Goal: Check status

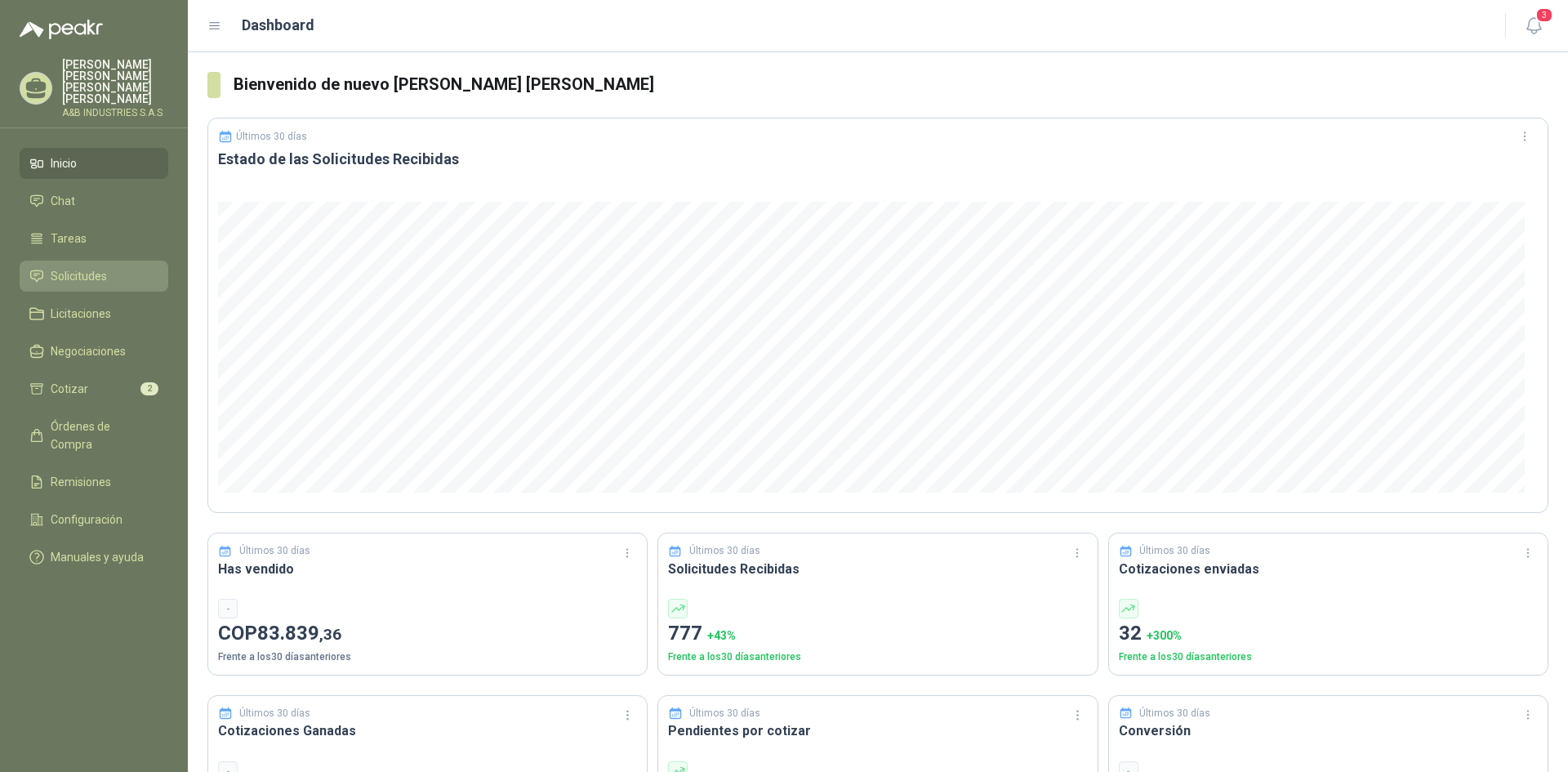
click at [69, 268] on span "Solicitudes" at bounding box center [79, 276] width 56 height 18
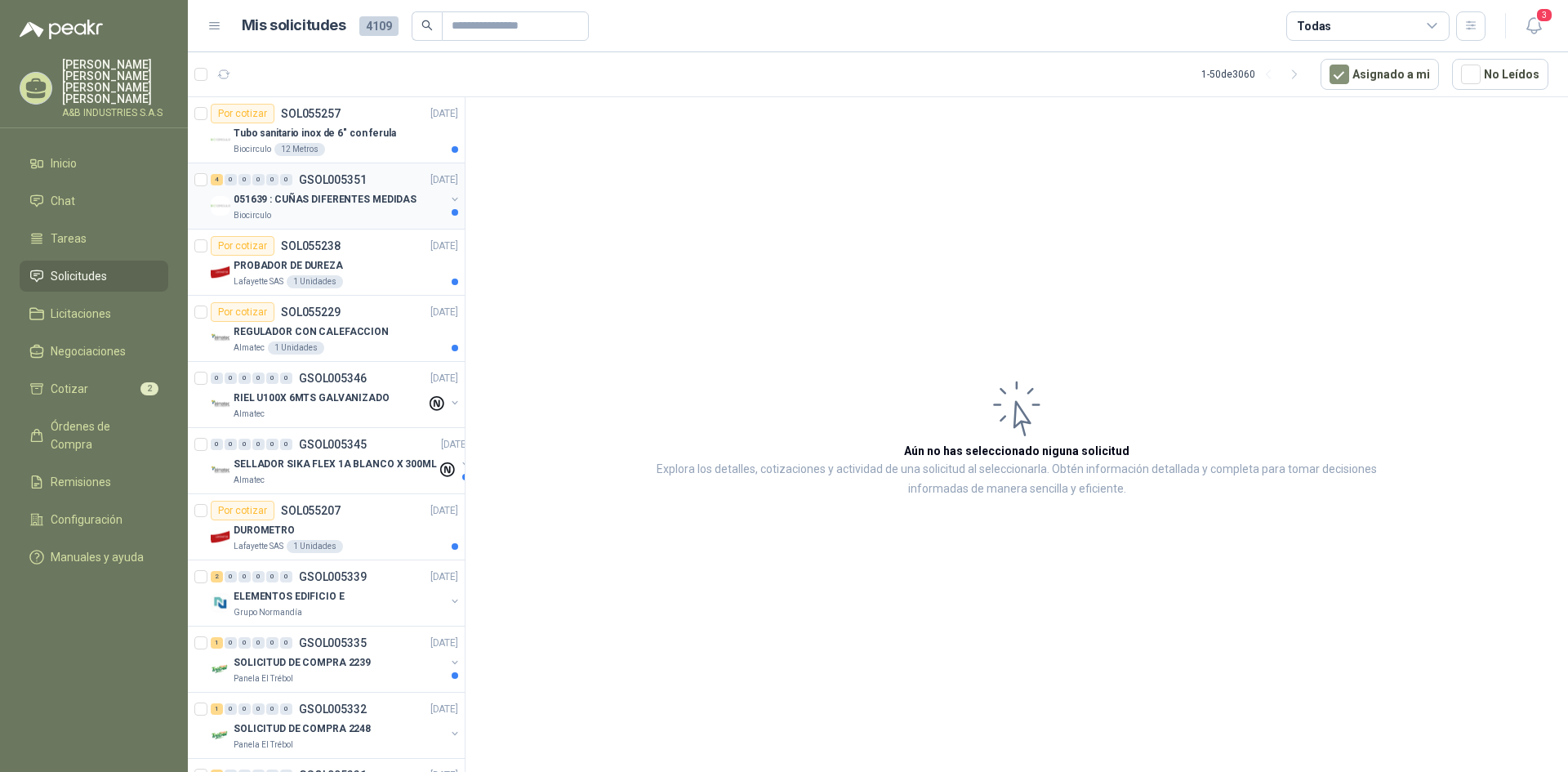
click at [386, 209] on div "051639 : CUÑAS DIFERENTES MEDIDAS" at bounding box center [339, 199] width 211 height 19
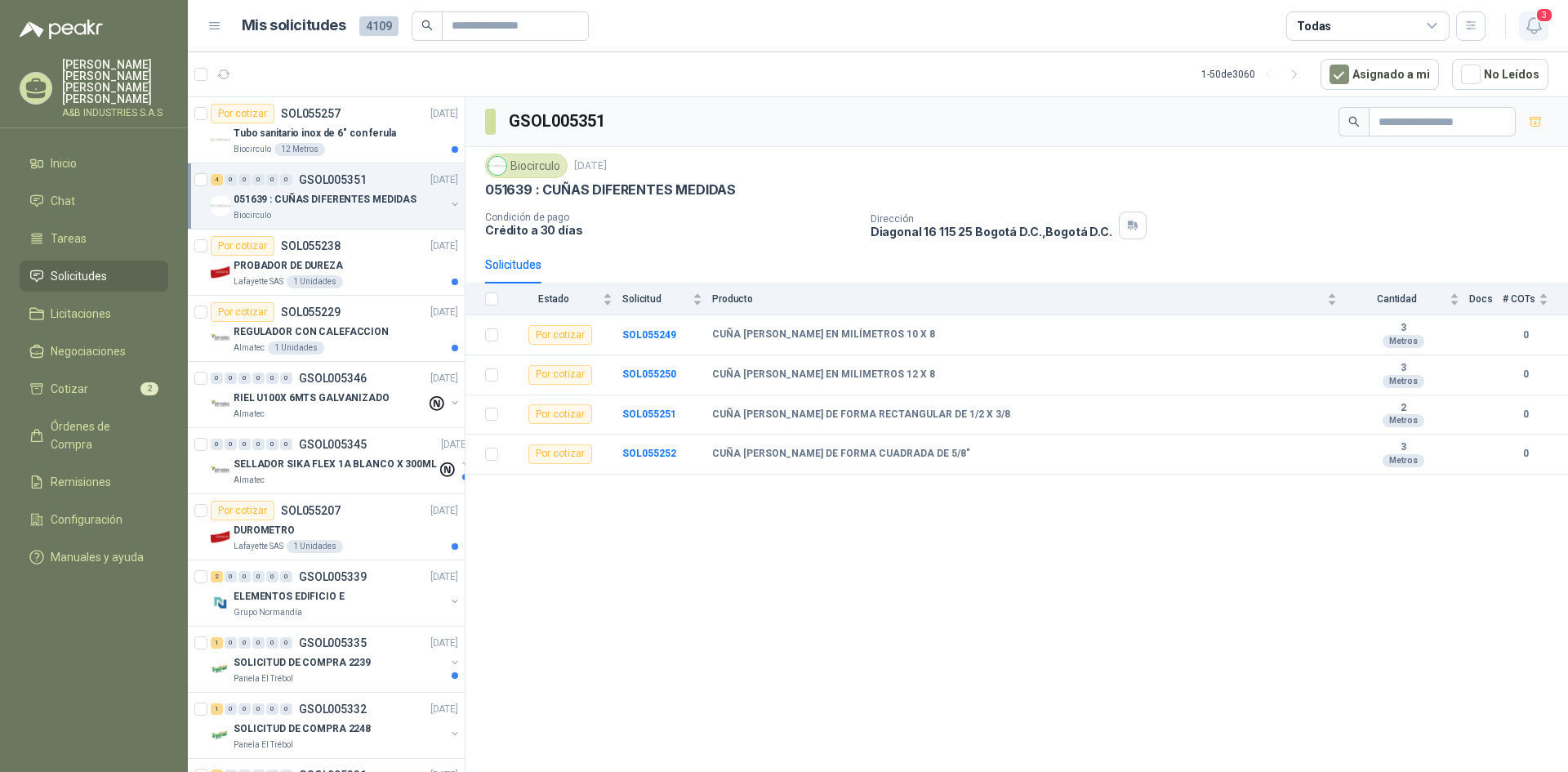
click at [1537, 19] on span "3" at bounding box center [1544, 15] width 18 height 16
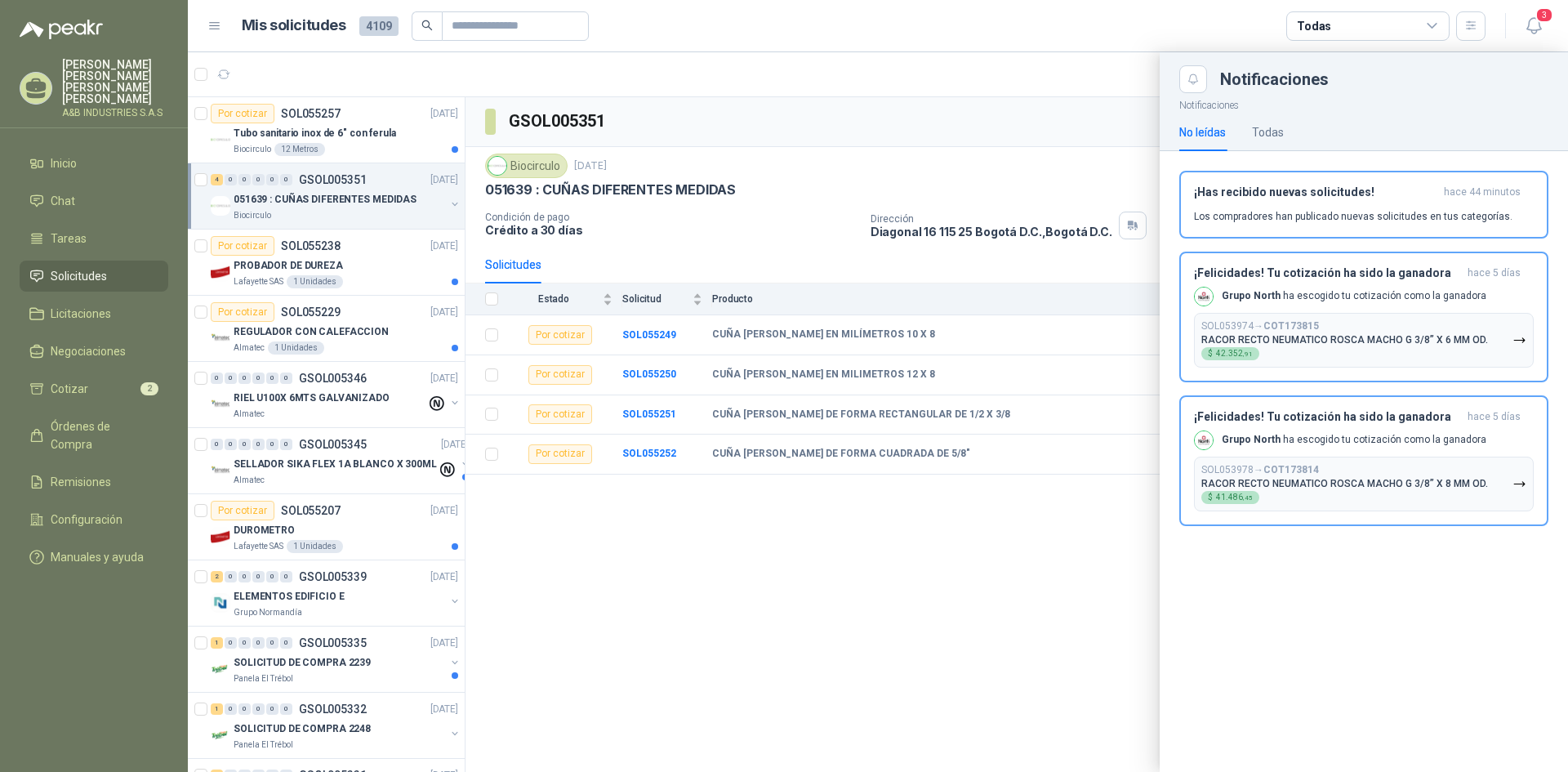
click at [985, 621] on div at bounding box center [877, 412] width 1381 height 720
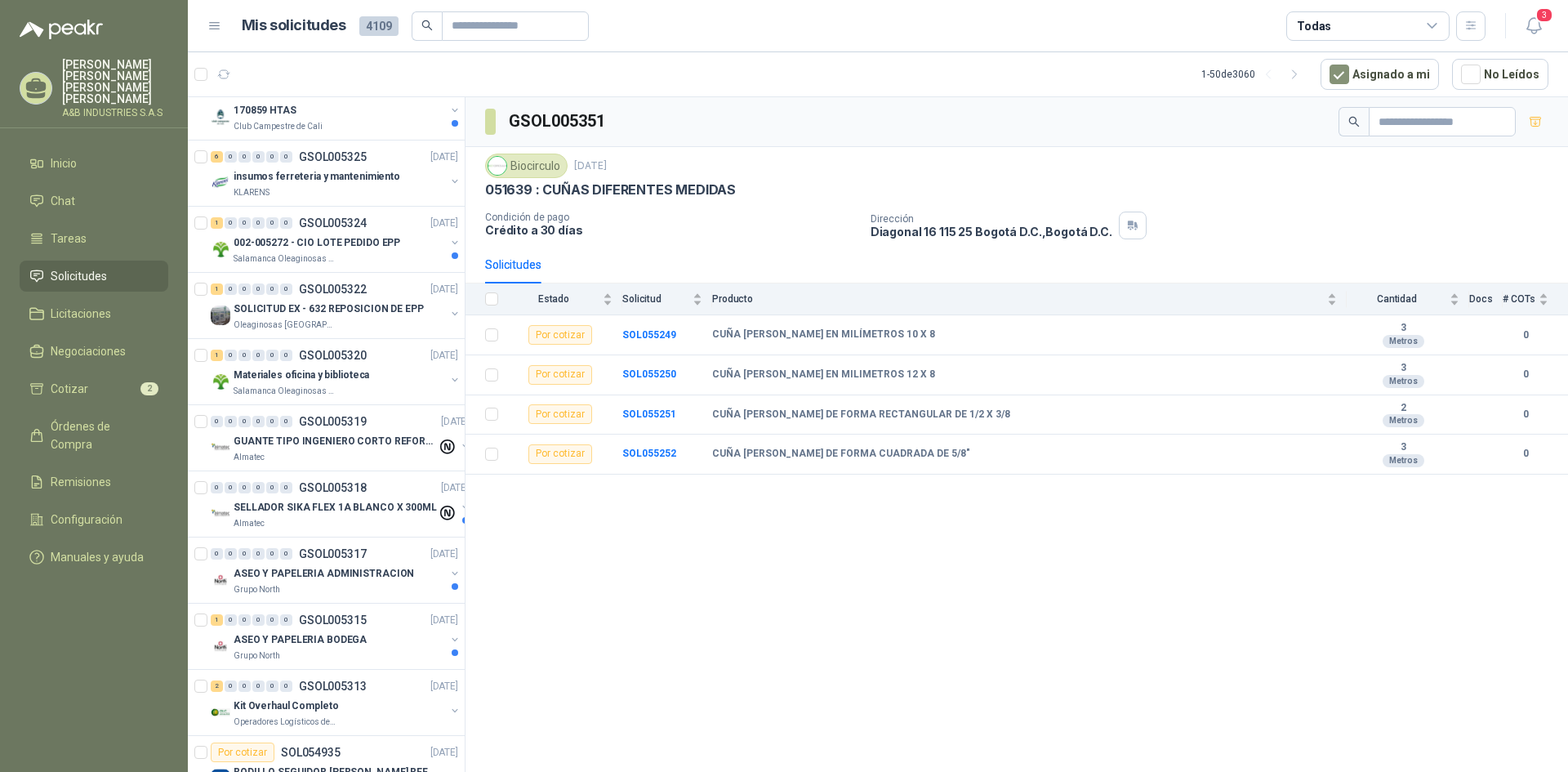
scroll to position [1062, 0]
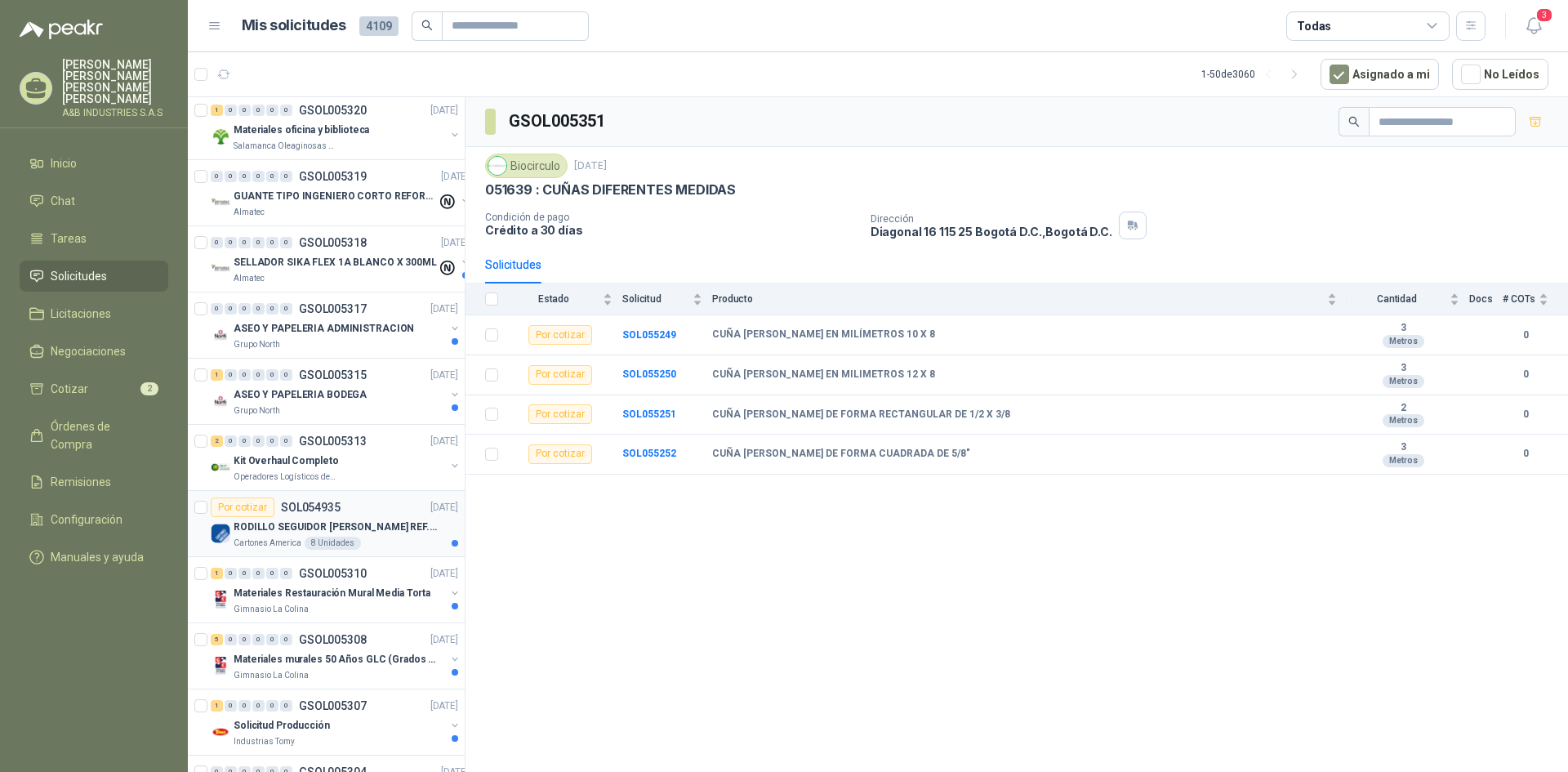
click at [389, 523] on p "RODILLO SEGUIDOR [PERSON_NAME] REF. NATV-17-PPA [PERSON_NAME]" at bounding box center [334, 527] width 203 height 16
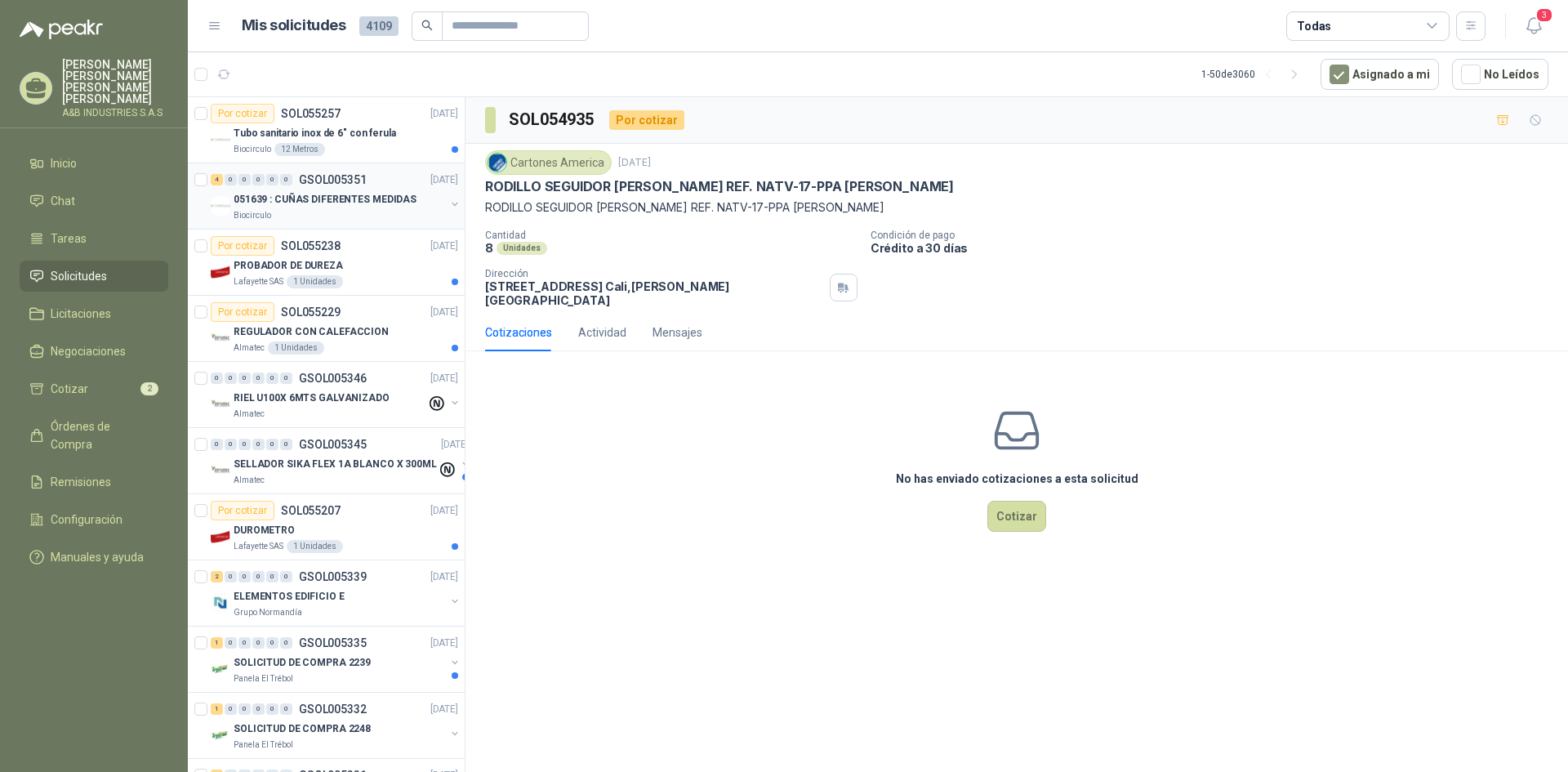
click at [349, 208] on div "051639 : CUÑAS DIFERENTES MEDIDAS" at bounding box center [339, 199] width 211 height 19
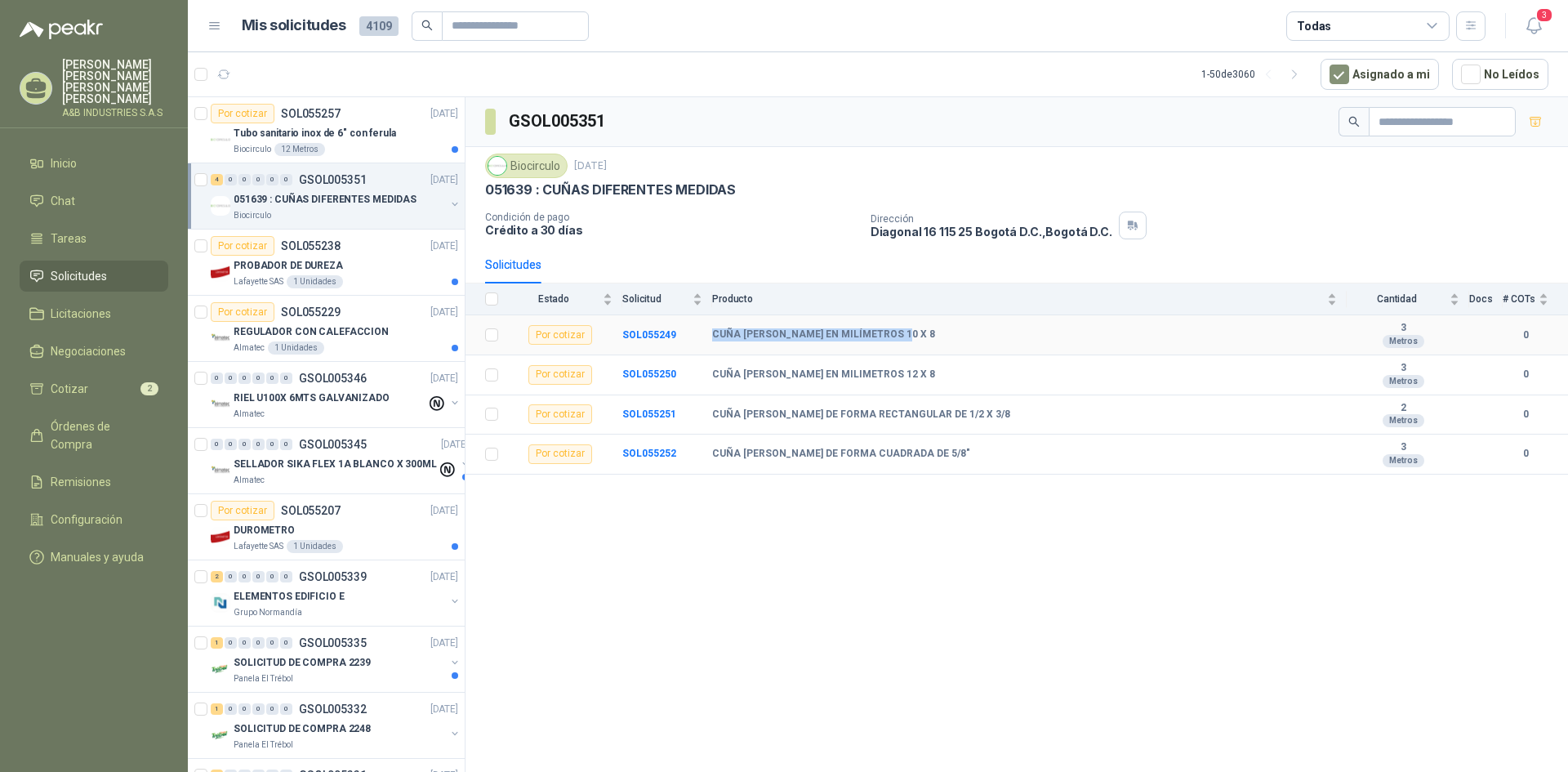
drag, startPoint x: 707, startPoint y: 337, endPoint x: 900, endPoint y: 331, distance: 193.1
click at [900, 331] on tr "Por cotizar SOL055249 CUÑA DE ACERO EN MILÍMETROS 10 X 8 3 Metros 0" at bounding box center [1016, 335] width 1103 height 40
copy tr "CUÑA DE ACERO EN MILÍMETROS 10 X 8"
click at [889, 582] on div "GSOL005351 Biocirculo 9 sept, 2025 051639 : CUÑAS DIFERENTES MEDIDAS Condición …" at bounding box center [1016, 437] width 1103 height 680
